Goal: Check status: Check status

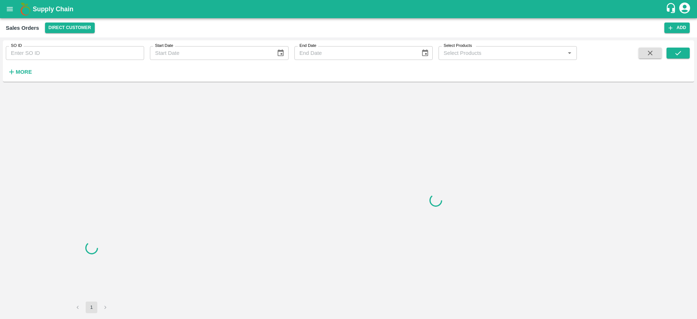
click at [109, 56] on input "SO ID" at bounding box center [75, 53] width 138 height 14
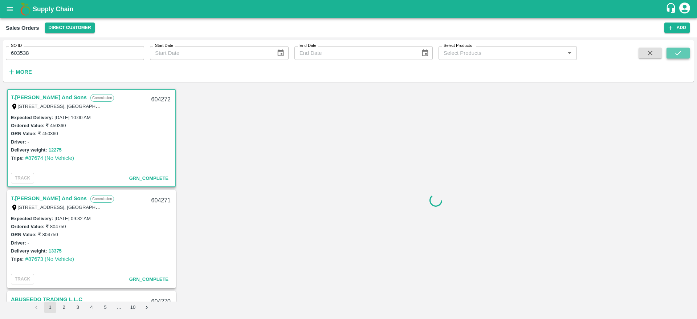
click at [680, 50] on icon "submit" at bounding box center [678, 53] width 8 height 8
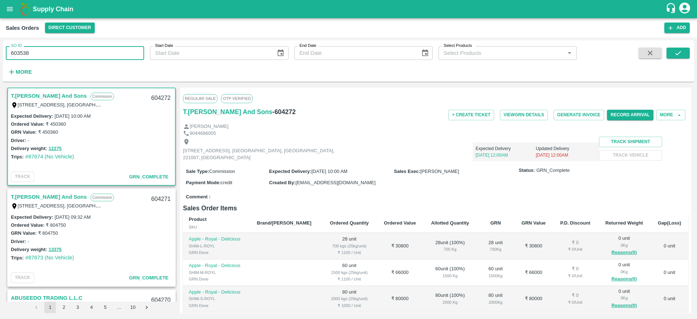
click at [93, 49] on input "603538" at bounding box center [75, 53] width 138 height 14
type input "603538"
click at [680, 54] on icon "submit" at bounding box center [678, 53] width 8 height 8
